Goal: Transaction & Acquisition: Obtain resource

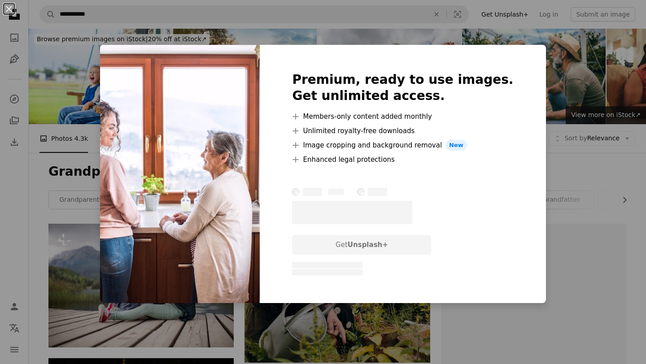
scroll to position [4196, 0]
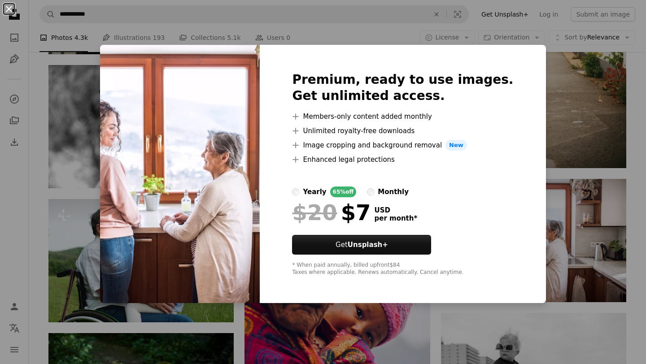
click at [9, 9] on button "An X shape" at bounding box center [9, 9] width 11 height 11
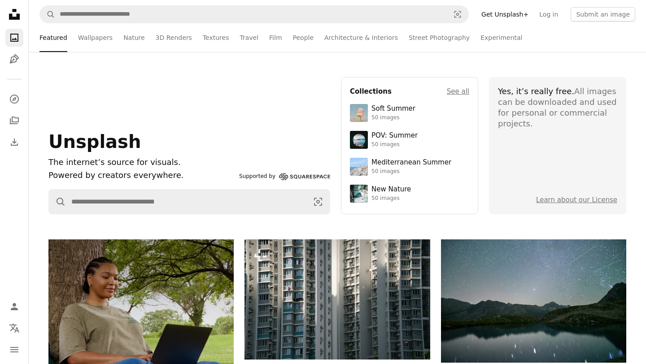
click at [640, 122] on div "Unsplash The internet’s source for visuals. Powered by creators everywhere. Sup…" at bounding box center [337, 145] width 617 height 137
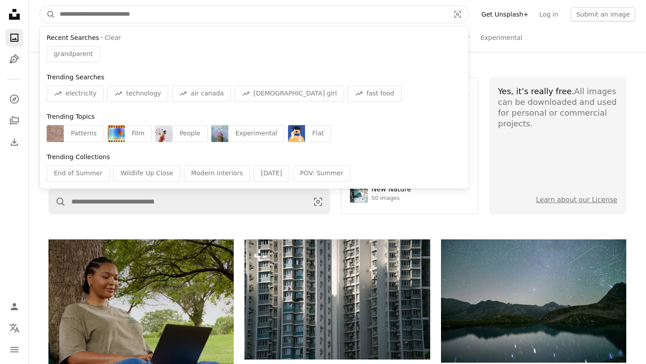
click at [179, 16] on input "Find visuals sitewide" at bounding box center [251, 14] width 392 height 17
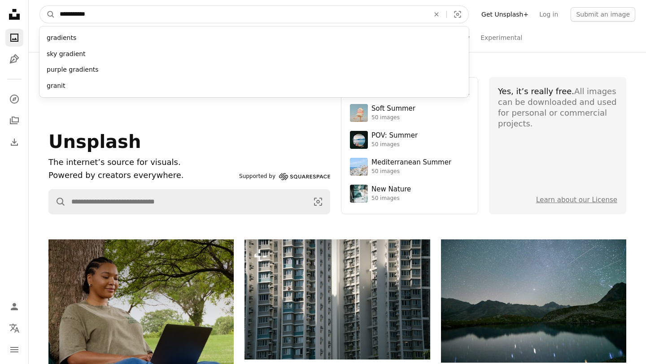
type input "**********"
click at [40, 6] on button "A magnifying glass" at bounding box center [47, 14] width 15 height 17
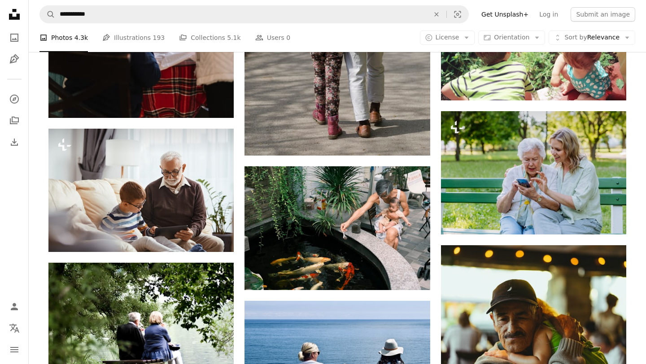
scroll to position [807, 0]
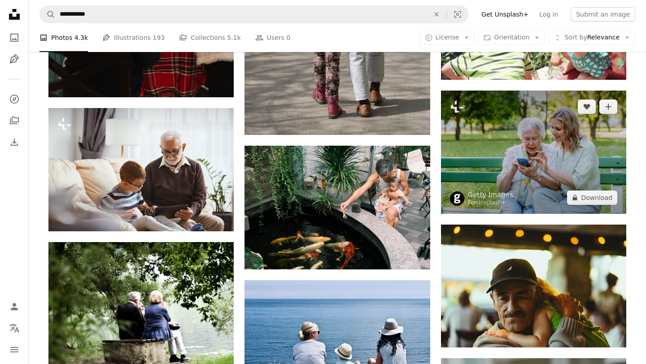
click at [583, 171] on img at bounding box center [533, 152] width 185 height 123
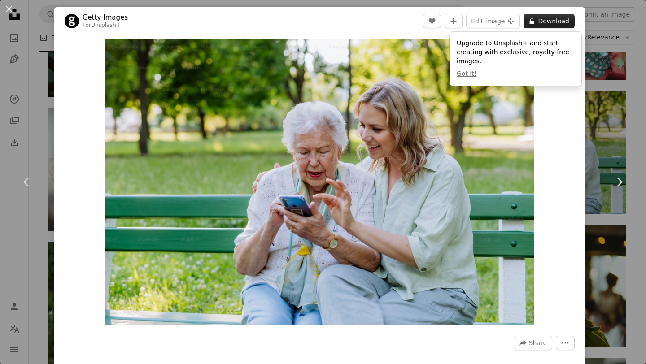
click at [563, 19] on button "A lock Download" at bounding box center [548, 21] width 51 height 14
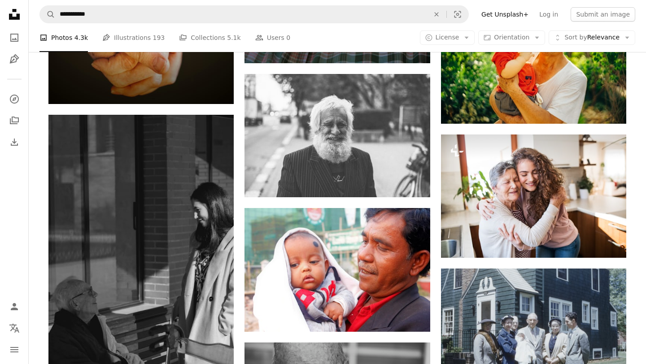
scroll to position [2310, 0]
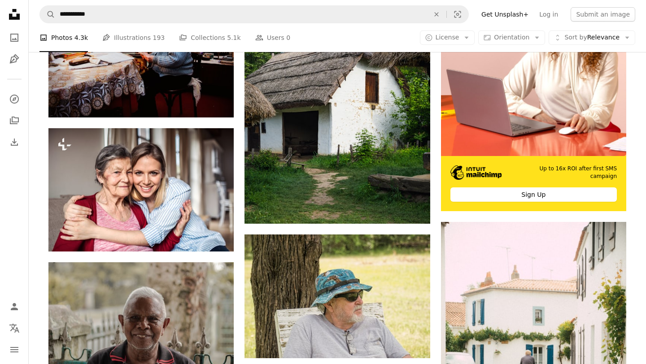
scroll to position [3870, 0]
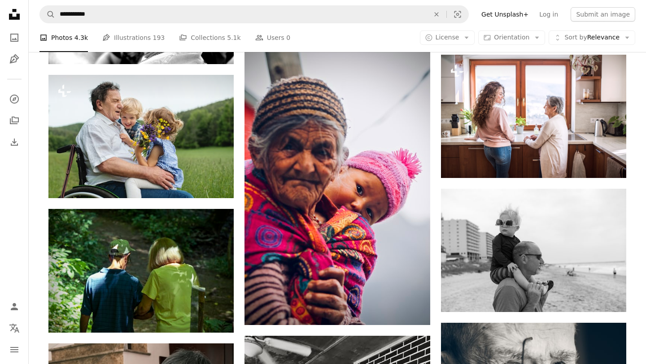
scroll to position [4337, 0]
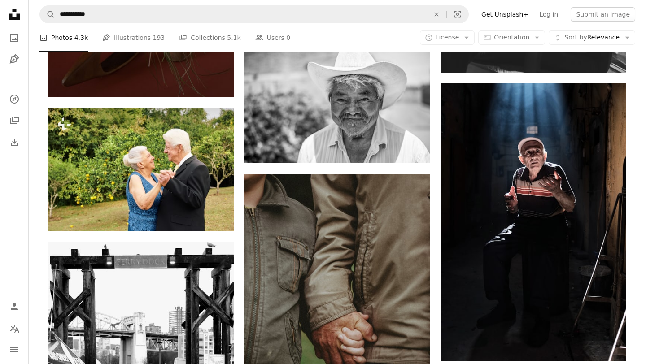
scroll to position [6113, 0]
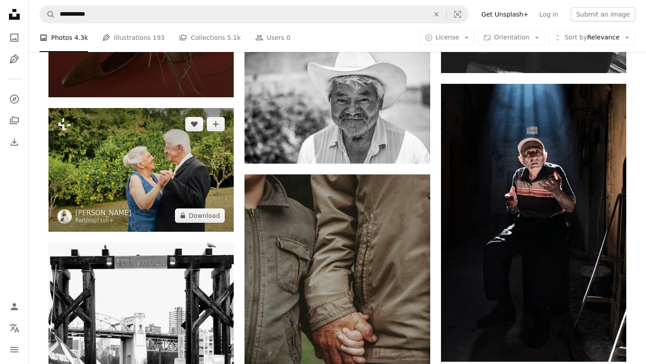
click at [149, 172] on img at bounding box center [140, 169] width 185 height 123
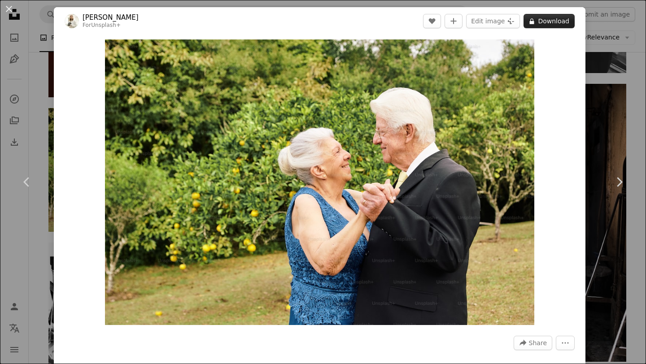
click at [560, 27] on button "A lock Download" at bounding box center [548, 21] width 51 height 14
